Goal: Transaction & Acquisition: Download file/media

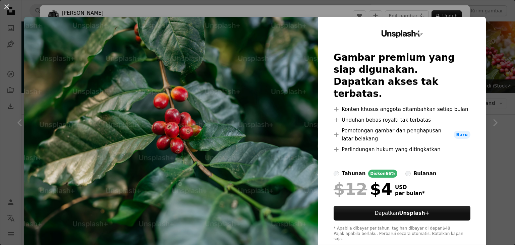
scroll to position [283, 0]
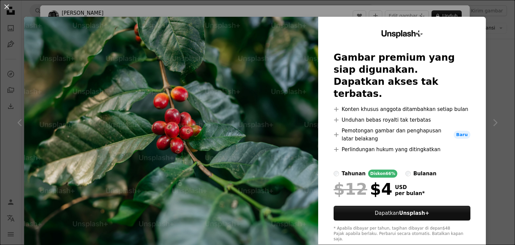
click at [503, 74] on div "An X shape Unsplash+ Gambar premium yang siap digunakan. Dapatkan akses tak ter…" at bounding box center [257, 122] width 515 height 245
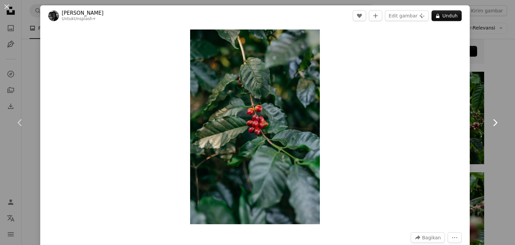
click at [498, 96] on link "Chevron right" at bounding box center [494, 122] width 40 height 64
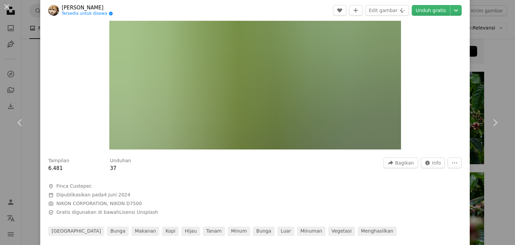
scroll to position [82, 0]
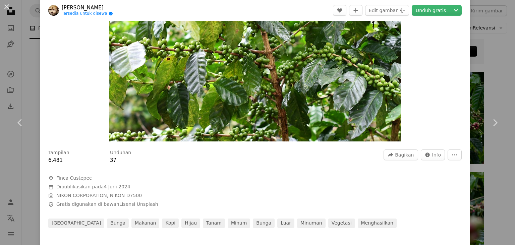
click at [28, 47] on div "An X shape Chevron left Chevron right [PERSON_NAME] Tersedia untuk disewa A che…" at bounding box center [257, 122] width 515 height 245
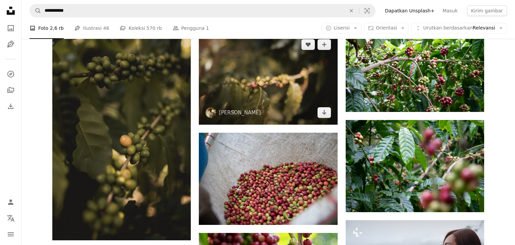
scroll to position [336, 0]
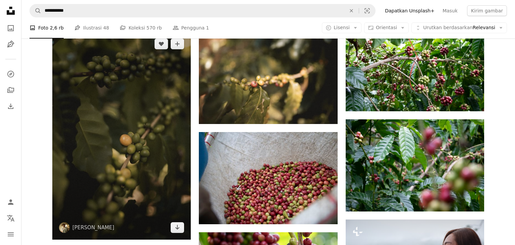
click at [152, 110] on img at bounding box center [121, 136] width 138 height 208
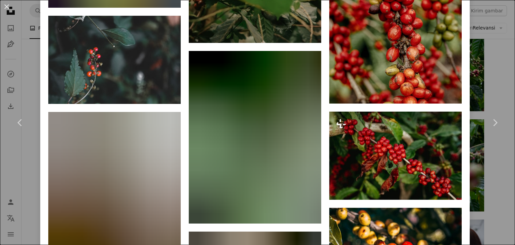
scroll to position [1043, 0]
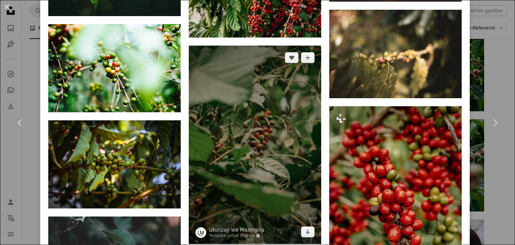
click at [293, 136] on img at bounding box center [255, 145] width 132 height 199
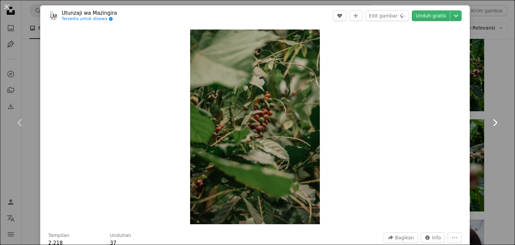
click at [509, 109] on link "Chevron right" at bounding box center [494, 122] width 40 height 64
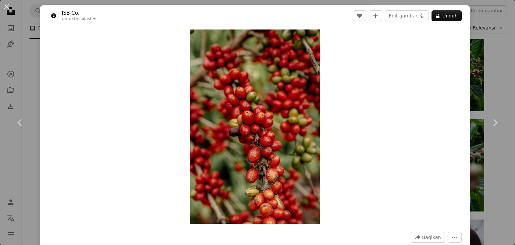
scroll to position [232, 0]
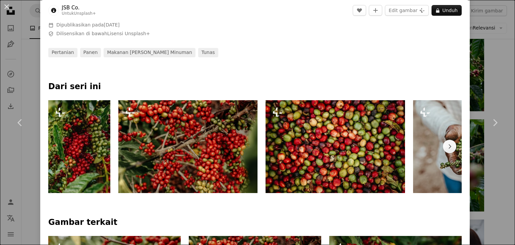
click at [502, 69] on div "An X shape Chevron left Chevron right JSB Co. Untuk Unsplash+ A heart A plus si…" at bounding box center [257, 122] width 515 height 245
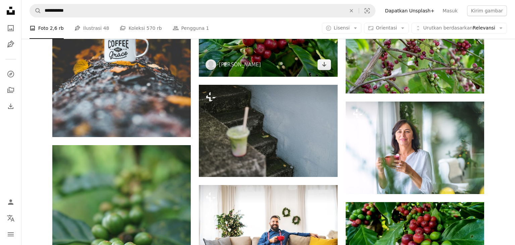
scroll to position [796, 0]
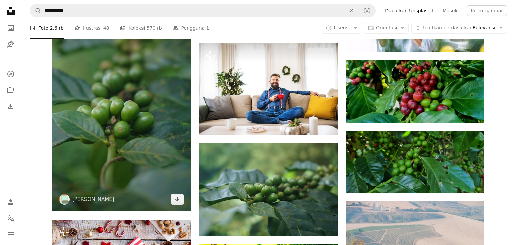
click at [125, 149] on img at bounding box center [121, 107] width 138 height 208
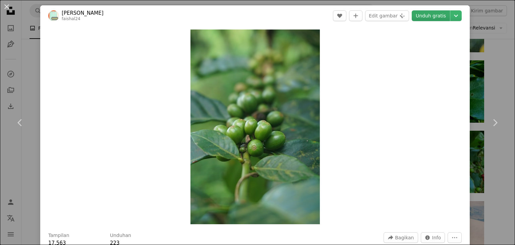
click at [432, 15] on link "Unduh gratis" at bounding box center [430, 15] width 38 height 11
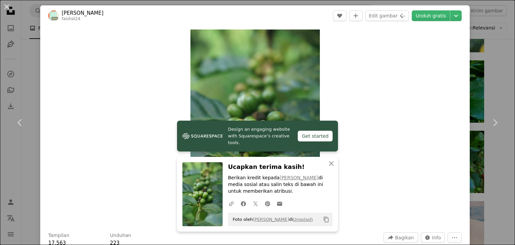
scroll to position [232, 0]
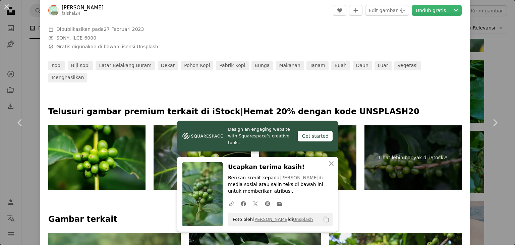
click at [492, 72] on div "An X shape Chevron left Chevron right Design an engaging website with Squarespa…" at bounding box center [257, 122] width 515 height 245
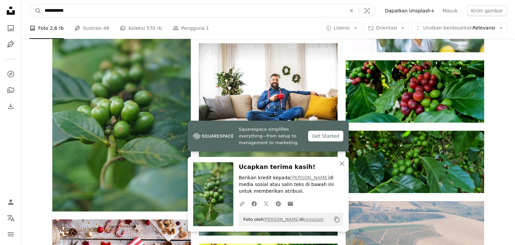
drag, startPoint x: 129, startPoint y: 14, endPoint x: 60, endPoint y: 17, distance: 69.1
click at [61, 17] on input "**********" at bounding box center [192, 10] width 303 height 13
drag, startPoint x: 55, startPoint y: 14, endPoint x: 16, endPoint y: 14, distance: 38.2
click at [41, 14] on input "**********" at bounding box center [192, 10] width 303 height 13
type input "******"
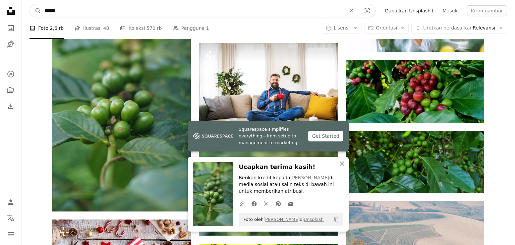
click button "A magnifying glass" at bounding box center [35, 10] width 11 height 13
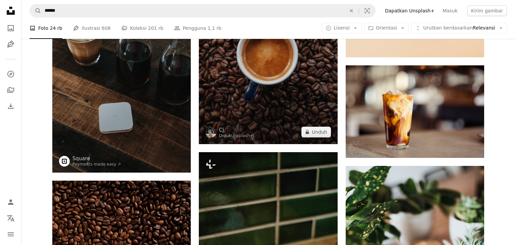
scroll to position [212, 0]
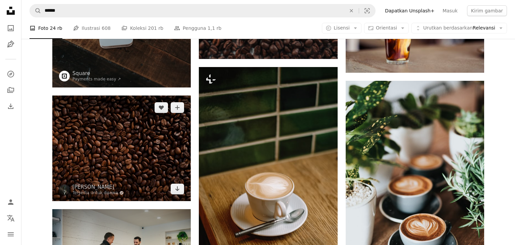
click at [161, 145] on img at bounding box center [121, 148] width 138 height 106
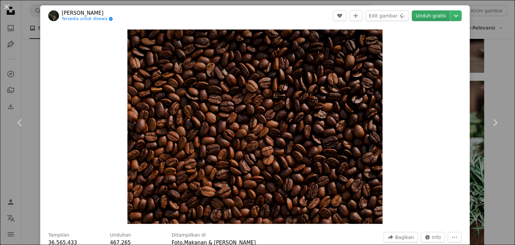
click at [445, 14] on link "Unduh gratis" at bounding box center [430, 15] width 38 height 11
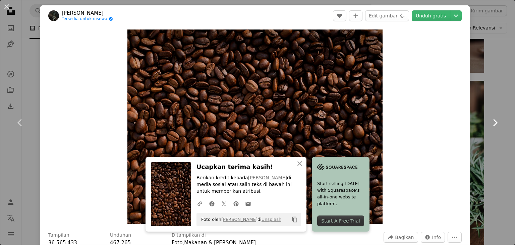
click at [496, 113] on link "Chevron right" at bounding box center [494, 122] width 40 height 64
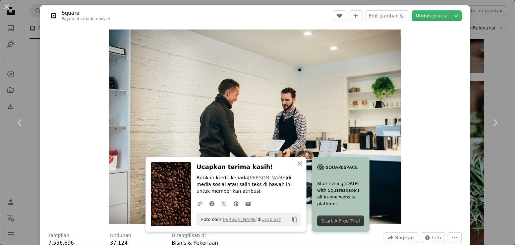
click at [29, 87] on div "An X shape Chevron left Chevron right An X shape Tutup Ucapkan terima kasih! Be…" at bounding box center [257, 122] width 515 height 245
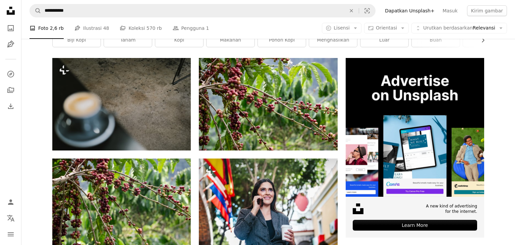
scroll to position [18, 0]
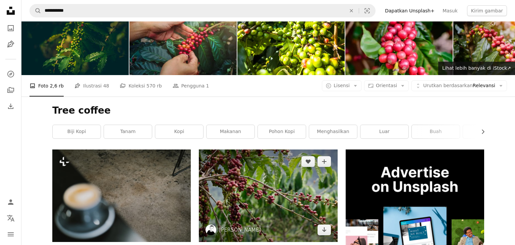
click at [261, 196] on img at bounding box center [268, 195] width 138 height 92
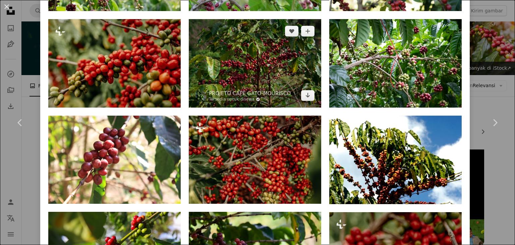
scroll to position [563, 0]
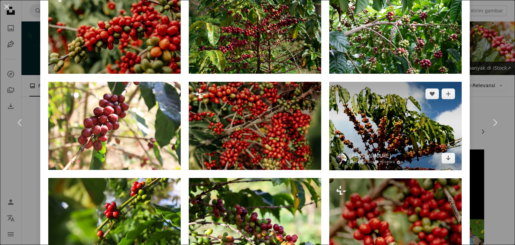
click at [398, 144] on img at bounding box center [395, 126] width 132 height 89
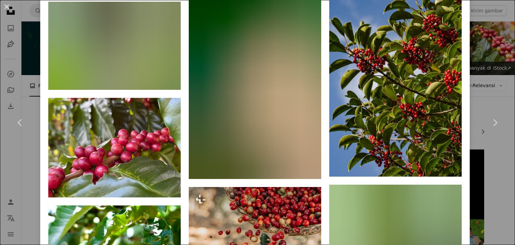
scroll to position [1571, 0]
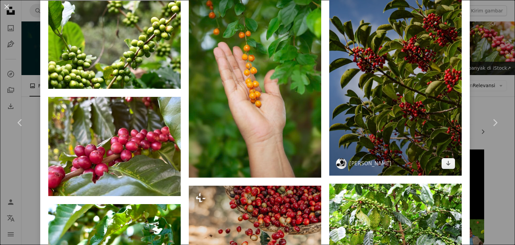
click at [377, 137] on img at bounding box center [395, 57] width 132 height 235
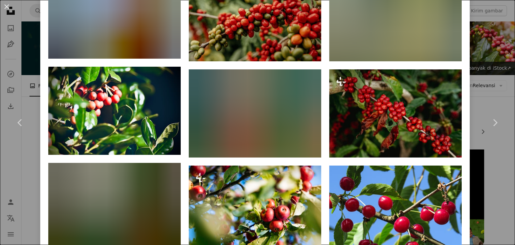
scroll to position [684, 0]
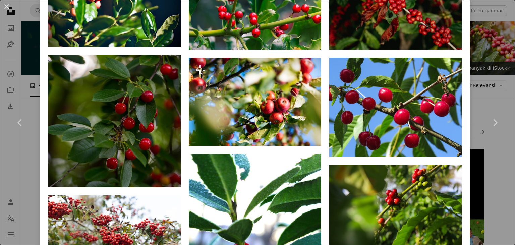
click at [501, 157] on div "An X shape Chevron left Chevron right Miki M orcamatsu A heart A plus sign Edit…" at bounding box center [257, 122] width 515 height 245
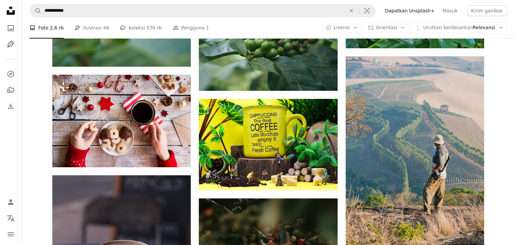
scroll to position [938, 0]
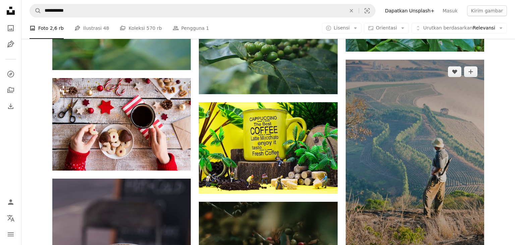
click at [446, 135] on img at bounding box center [414, 164] width 138 height 208
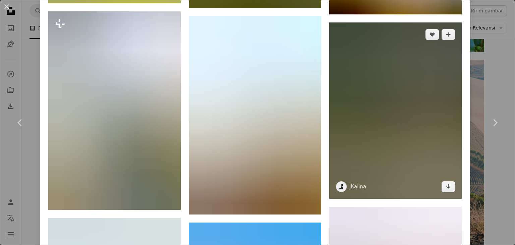
scroll to position [1045, 0]
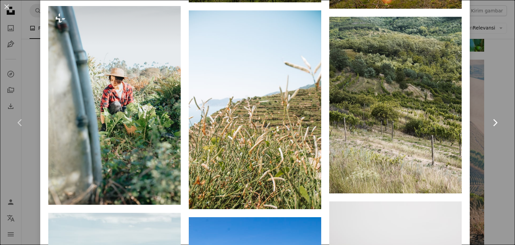
click at [498, 144] on link "Chevron right" at bounding box center [494, 122] width 40 height 64
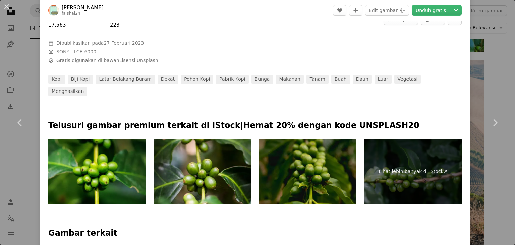
scroll to position [322, 0]
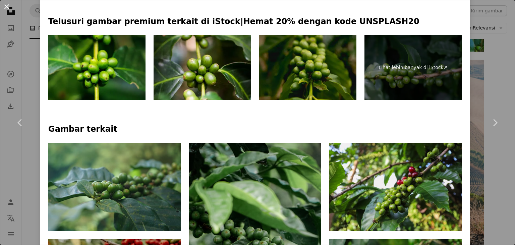
click at [11, 8] on button "An X shape" at bounding box center [7, 7] width 8 height 8
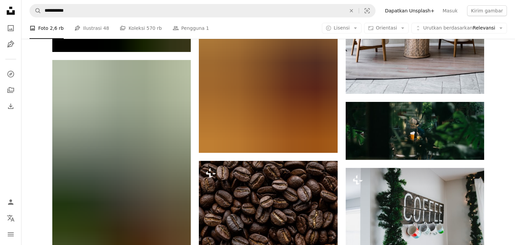
scroll to position [2884, 0]
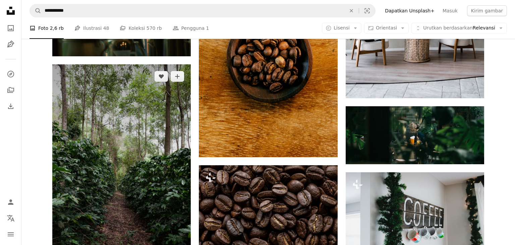
click at [120, 160] on img at bounding box center [121, 168] width 138 height 208
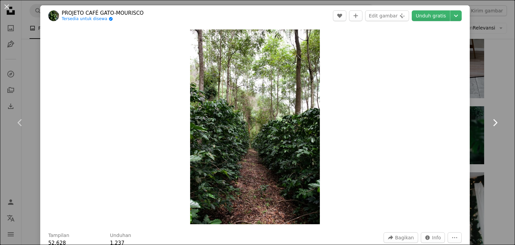
click at [487, 101] on link "Chevron right" at bounding box center [494, 122] width 40 height 64
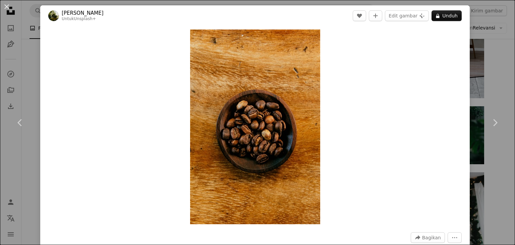
click at [509, 76] on div "An X shape Chevron left Chevron right [PERSON_NAME] Untuk Unsplash+ A heart A p…" at bounding box center [257, 122] width 515 height 245
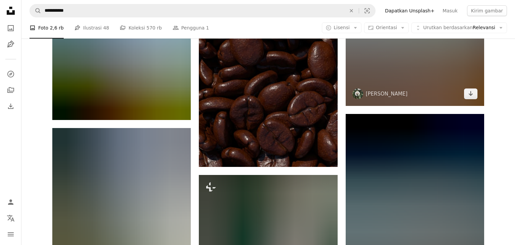
scroll to position [3379, 0]
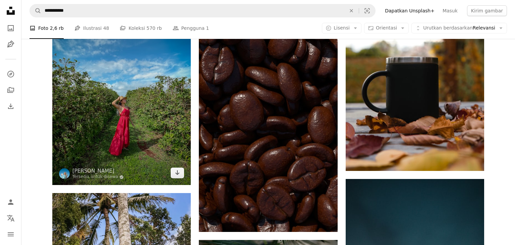
click at [140, 109] on img at bounding box center [121, 92] width 138 height 185
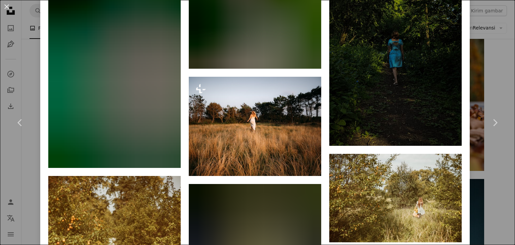
scroll to position [523, 0]
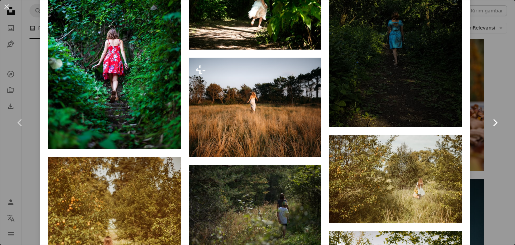
click at [491, 103] on link "Chevron right" at bounding box center [494, 122] width 40 height 64
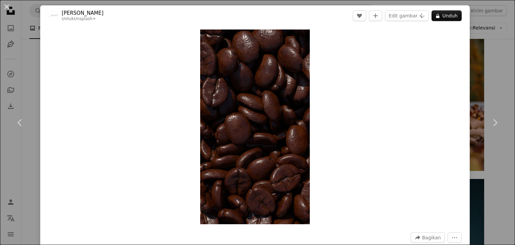
click at [34, 76] on div "An X shape Chevron left Chevron right Alexander Mils Untuk Unsplash+ A heart A …" at bounding box center [257, 122] width 515 height 245
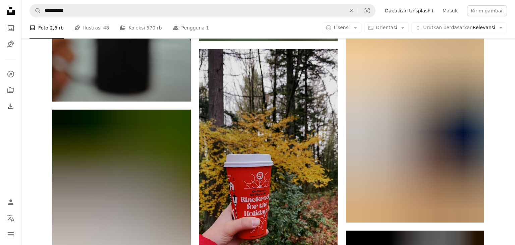
scroll to position [4936, 0]
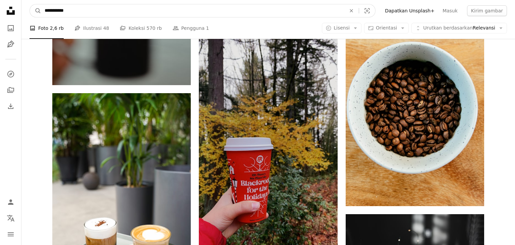
drag, startPoint x: 166, startPoint y: 13, endPoint x: 0, endPoint y: 13, distance: 165.5
click at [41, 13] on input "**********" at bounding box center [192, 10] width 303 height 13
type input "**********"
click at [30, 4] on button "A magnifying glass" at bounding box center [35, 10] width 11 height 13
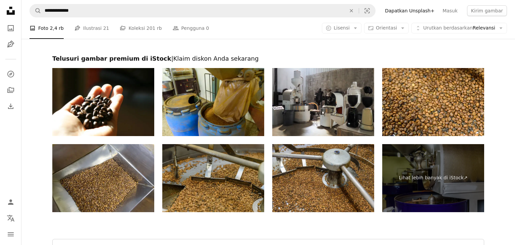
scroll to position [1331, 0]
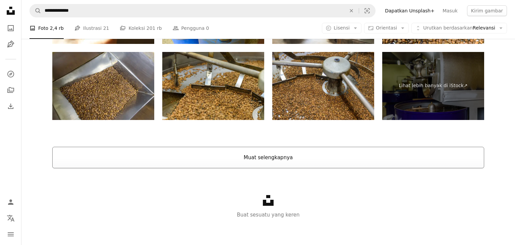
click at [277, 158] on button "Muat selengkapnya" at bounding box center [268, 157] width 432 height 21
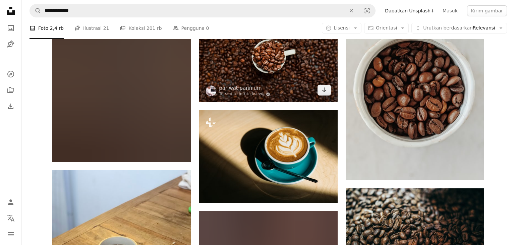
scroll to position [2649, 0]
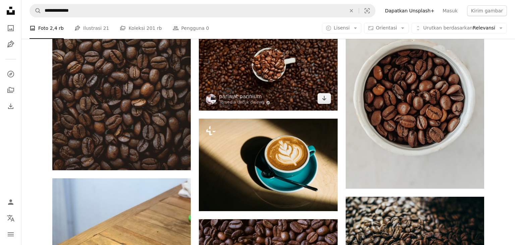
click at [241, 64] on img at bounding box center [268, 64] width 138 height 92
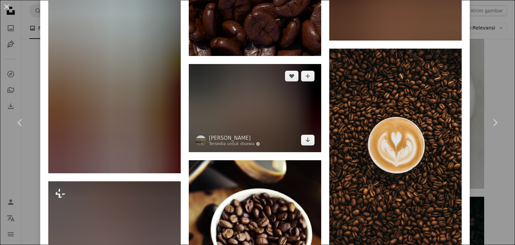
scroll to position [1678, 0]
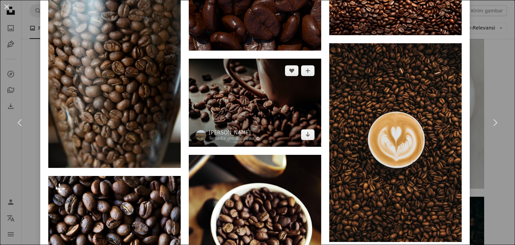
click at [262, 131] on img at bounding box center [255, 103] width 132 height 88
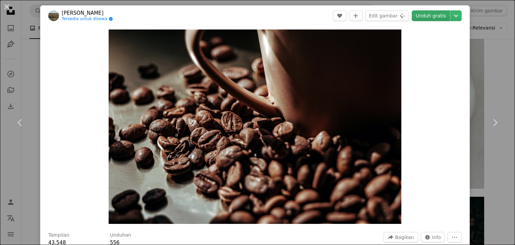
click at [429, 16] on link "Unduh gratis" at bounding box center [430, 15] width 38 height 11
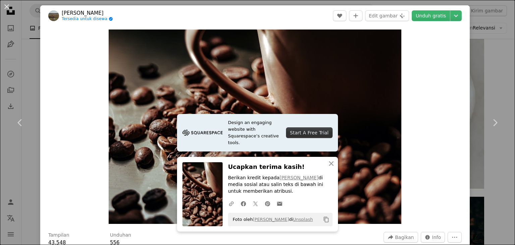
click at [490, 80] on div "An X shape Chevron left Chevron right Design an engaging website with Squarespa…" at bounding box center [257, 122] width 515 height 245
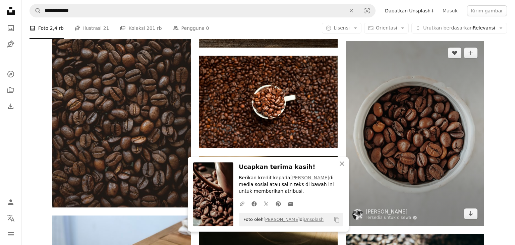
scroll to position [2614, 0]
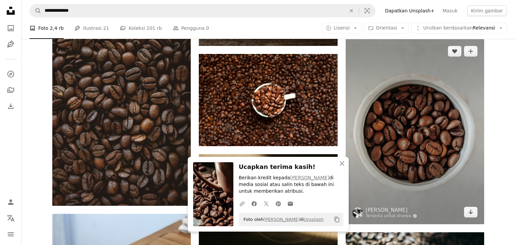
click at [413, 109] on img at bounding box center [414, 131] width 138 height 185
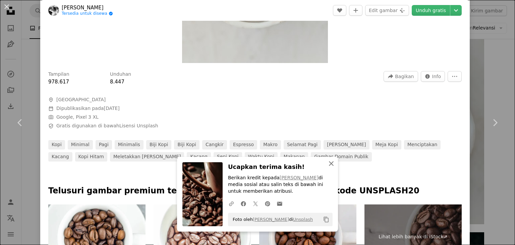
click at [333, 161] on icon "button" at bounding box center [331, 163] width 5 height 5
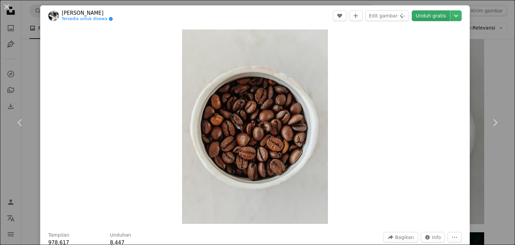
click at [434, 16] on link "Unduh gratis" at bounding box center [430, 15] width 38 height 11
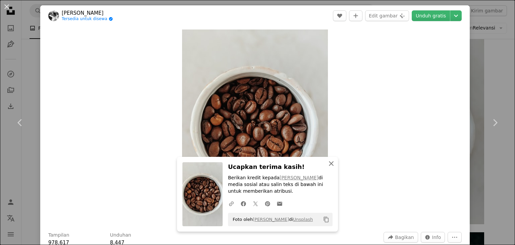
click at [330, 165] on icon "An X shape" at bounding box center [331, 163] width 8 height 8
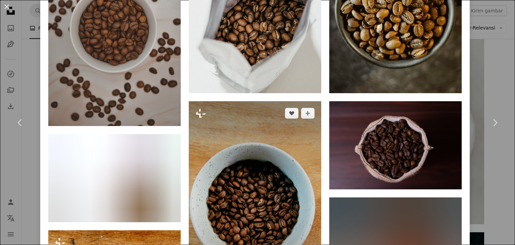
scroll to position [603, 0]
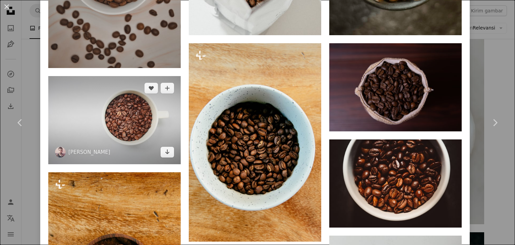
click at [155, 137] on img at bounding box center [114, 120] width 132 height 88
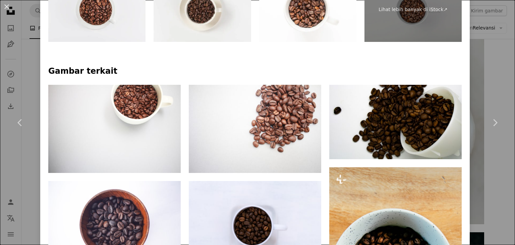
scroll to position [482, 0]
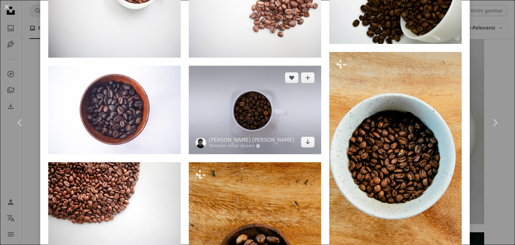
click at [308, 102] on img at bounding box center [255, 110] width 132 height 88
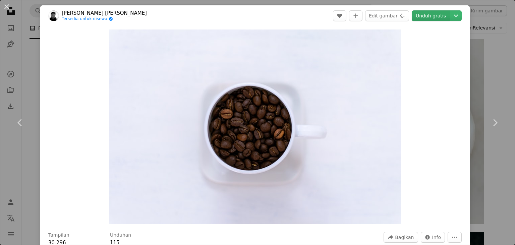
click at [444, 13] on link "Unduh gratis" at bounding box center [430, 15] width 38 height 11
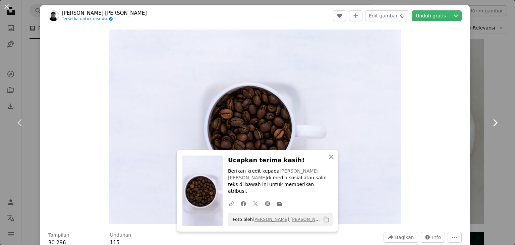
click at [509, 151] on link "Chevron right" at bounding box center [494, 122] width 40 height 64
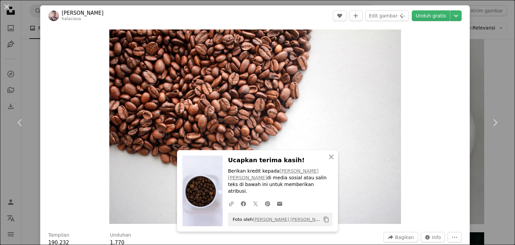
click at [33, 63] on div "An X shape Chevron left Chevron right An X shape Tutup Ucapkan terima kasih! Be…" at bounding box center [257, 122] width 515 height 245
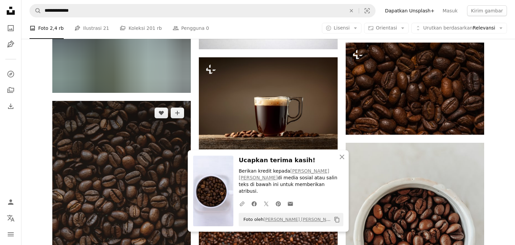
scroll to position [2614, 0]
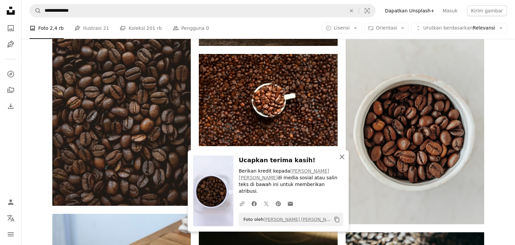
click at [343, 159] on icon "button" at bounding box center [341, 156] width 5 height 5
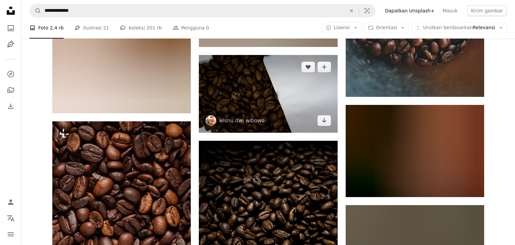
scroll to position [3532, 0]
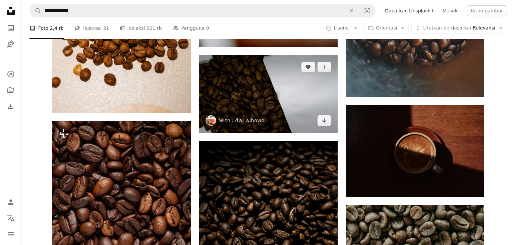
click at [261, 103] on img at bounding box center [268, 94] width 138 height 78
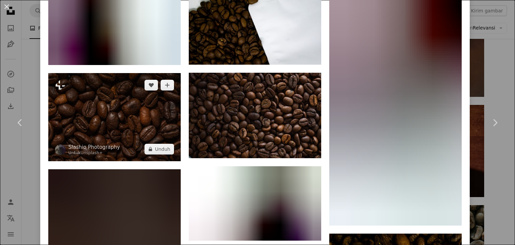
scroll to position [603, 0]
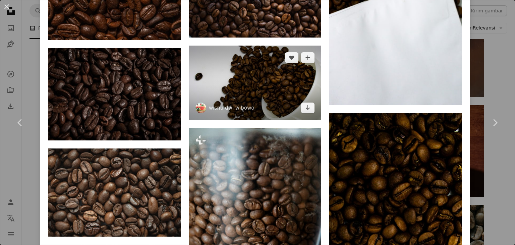
click at [245, 99] on img at bounding box center [255, 83] width 132 height 74
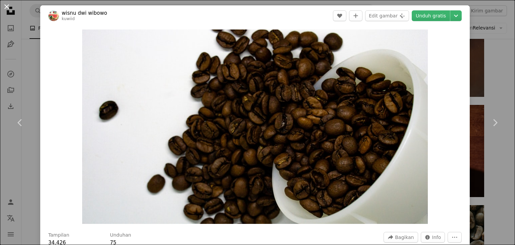
click at [6, 6] on button "An X shape" at bounding box center [7, 7] width 8 height 8
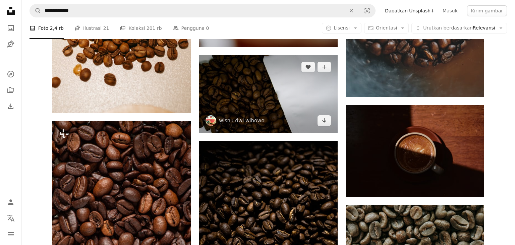
click at [287, 98] on img at bounding box center [268, 94] width 138 height 78
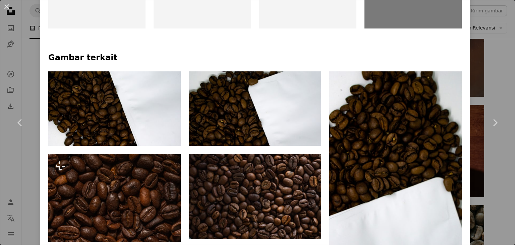
scroll to position [402, 0]
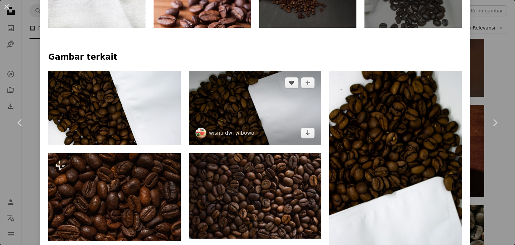
click at [275, 124] on img at bounding box center [255, 108] width 132 height 74
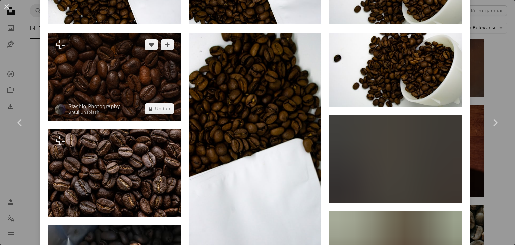
scroll to position [643, 0]
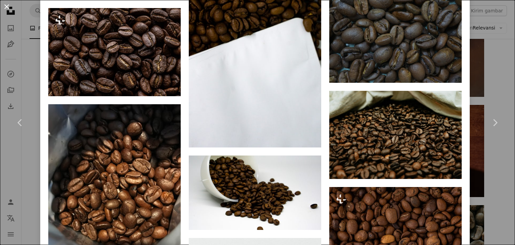
click at [5, 11] on button "An X shape" at bounding box center [7, 7] width 8 height 8
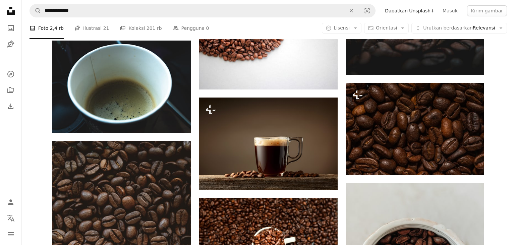
scroll to position [2364, 0]
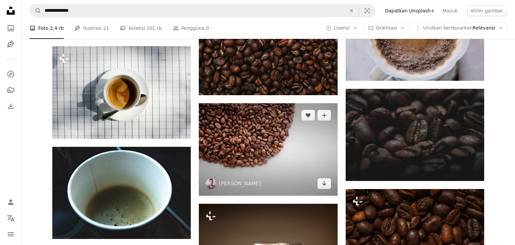
click at [298, 146] on img at bounding box center [268, 149] width 138 height 92
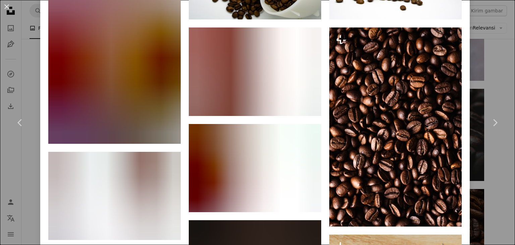
scroll to position [804, 0]
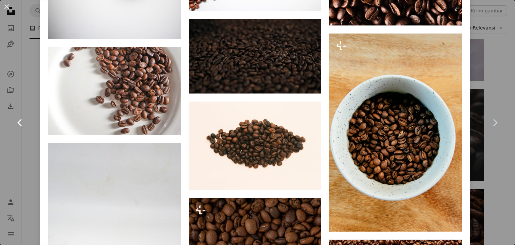
click at [31, 108] on link "Chevron left" at bounding box center [20, 122] width 40 height 64
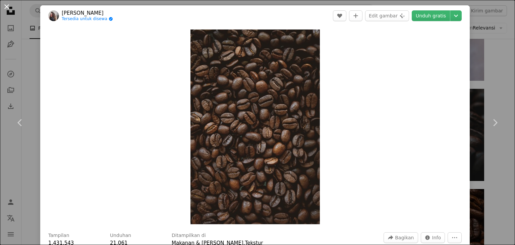
click at [5, 6] on button "An X shape" at bounding box center [7, 7] width 8 height 8
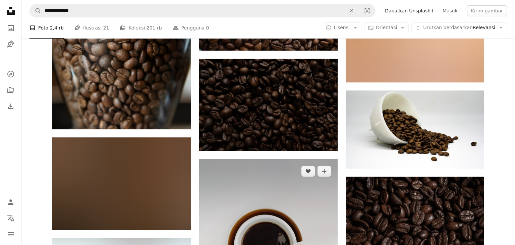
scroll to position [6227, 0]
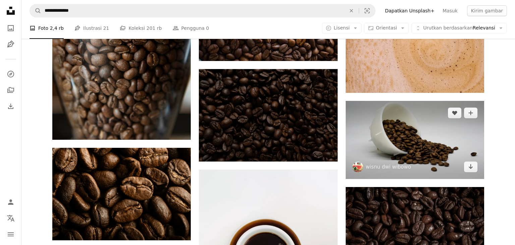
click at [399, 135] on img at bounding box center [414, 140] width 138 height 78
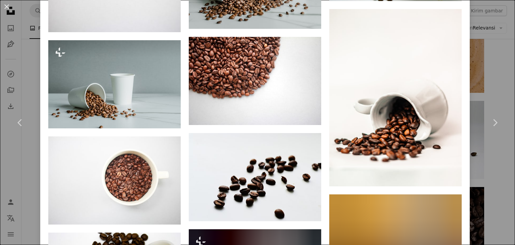
scroll to position [724, 0]
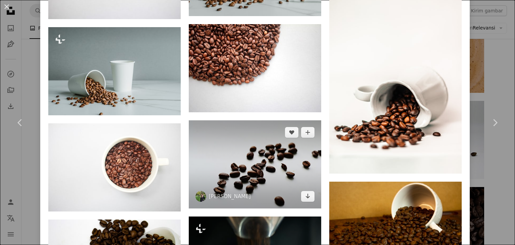
click at [258, 167] on img at bounding box center [255, 164] width 132 height 88
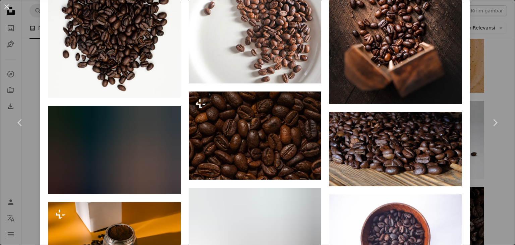
scroll to position [1636, 0]
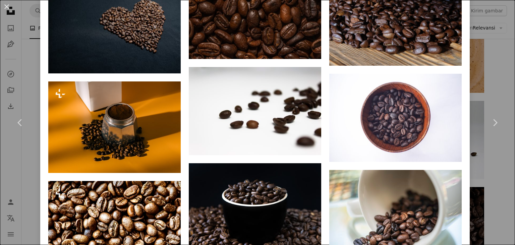
click at [493, 56] on div "An X shape Chevron left Chevron right [PERSON_NAME] anastasiiad A heart A plus …" at bounding box center [257, 122] width 515 height 245
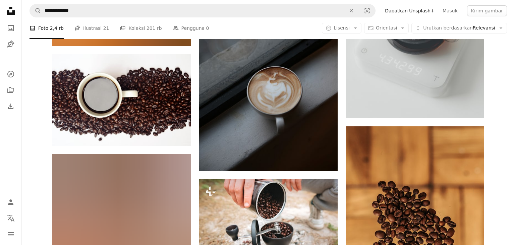
scroll to position [10296, 0]
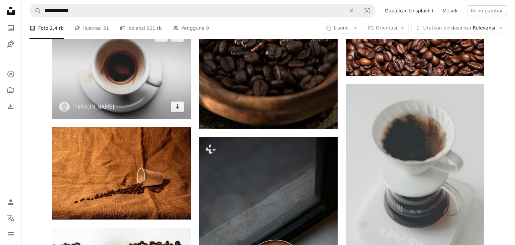
click at [147, 71] on img at bounding box center [121, 71] width 138 height 94
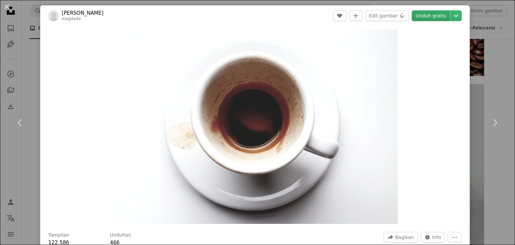
click at [437, 18] on link "Unduh gratis" at bounding box center [430, 15] width 38 height 11
